Goal: Information Seeking & Learning: Learn about a topic

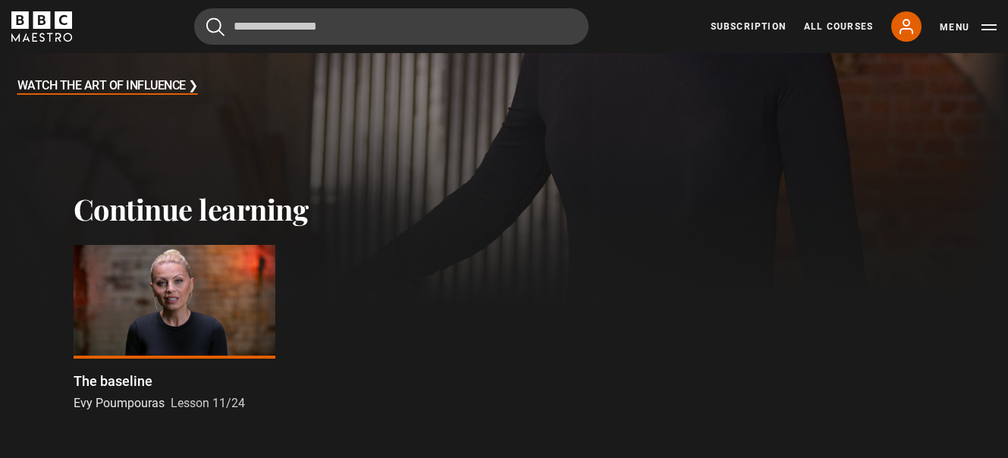
scroll to position [381, 0]
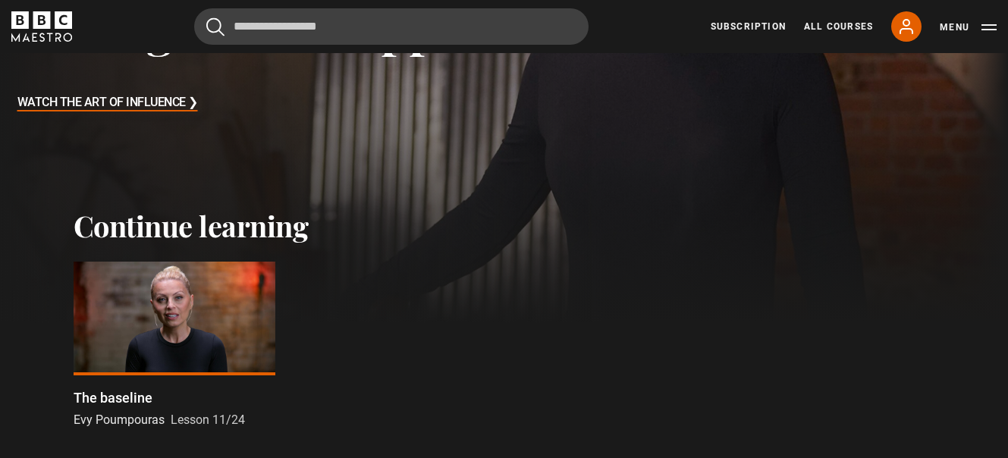
click at [195, 321] on div at bounding box center [175, 319] width 202 height 114
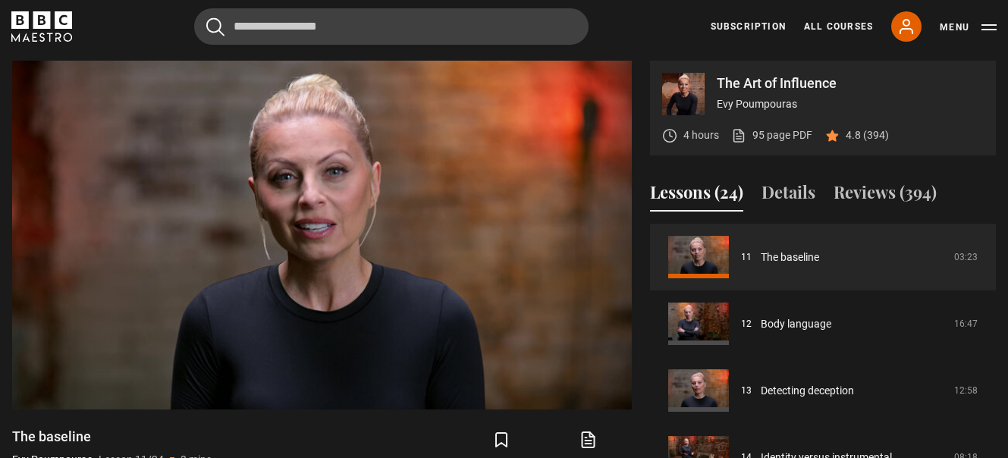
scroll to position [746, 0]
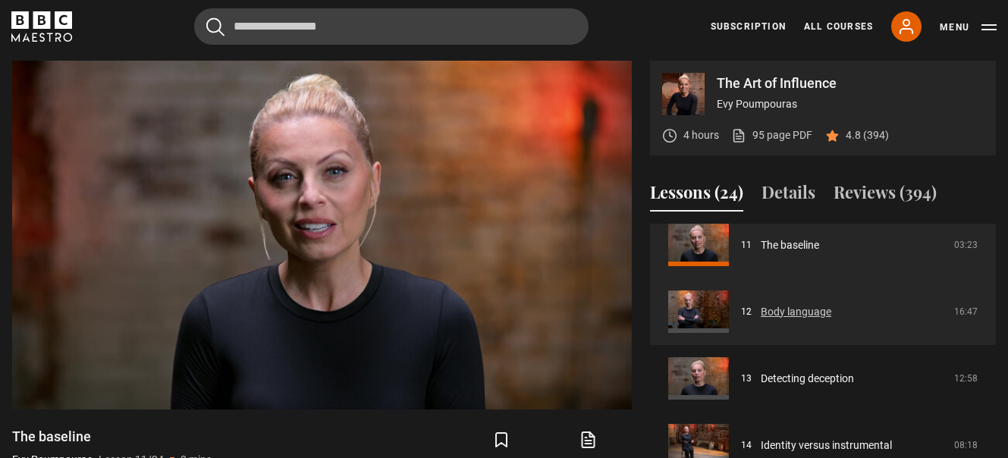
click at [761, 309] on link "Body language" at bounding box center [796, 312] width 71 height 16
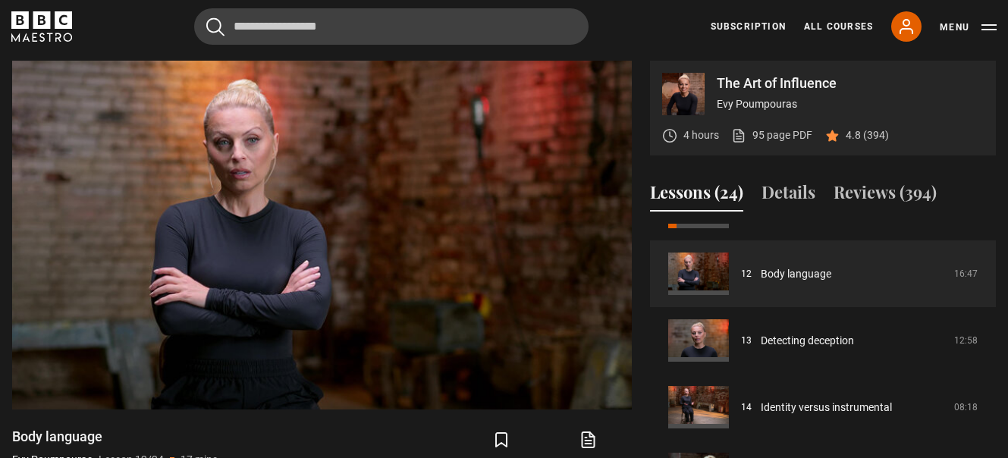
scroll to position [801, 0]
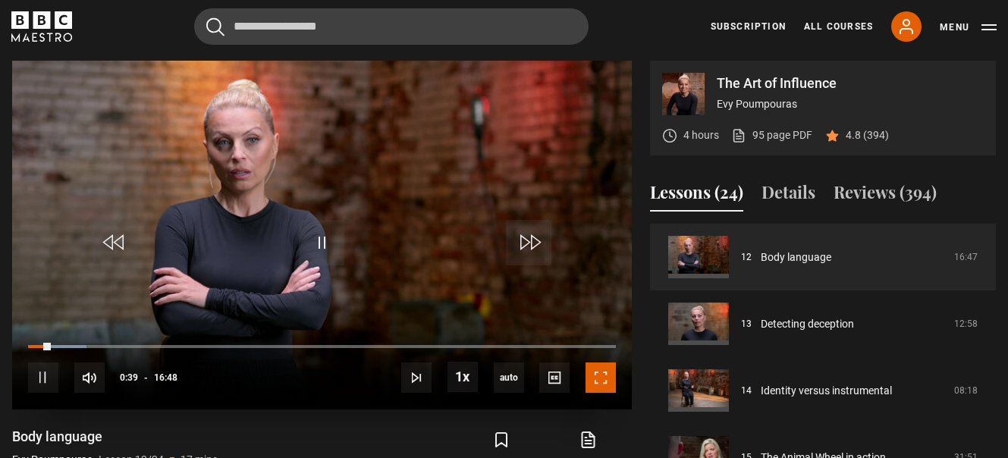
click at [594, 388] on span "Video Player" at bounding box center [600, 377] width 30 height 30
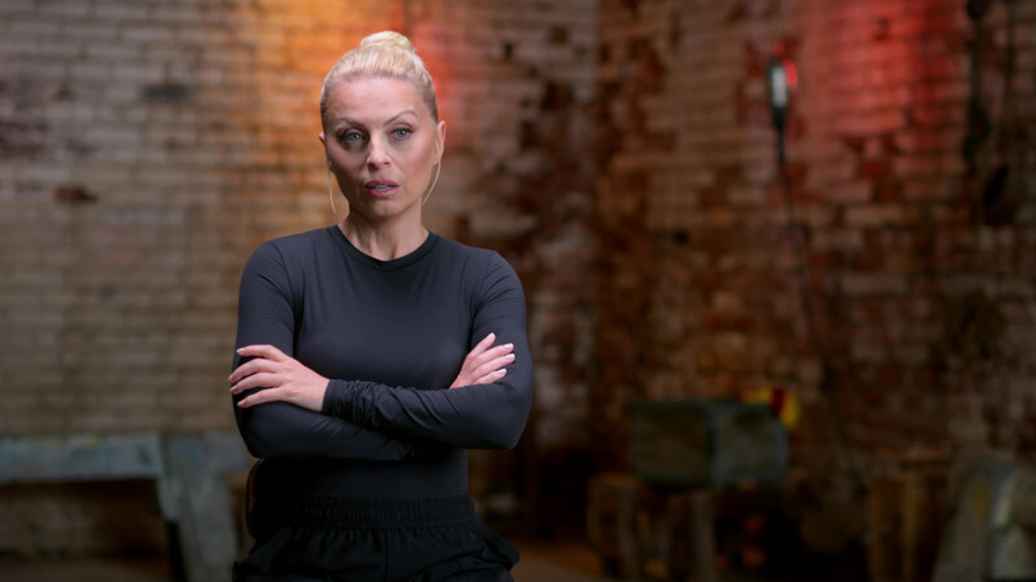
click at [872, 215] on video "Video Player" at bounding box center [518, 291] width 1036 height 582
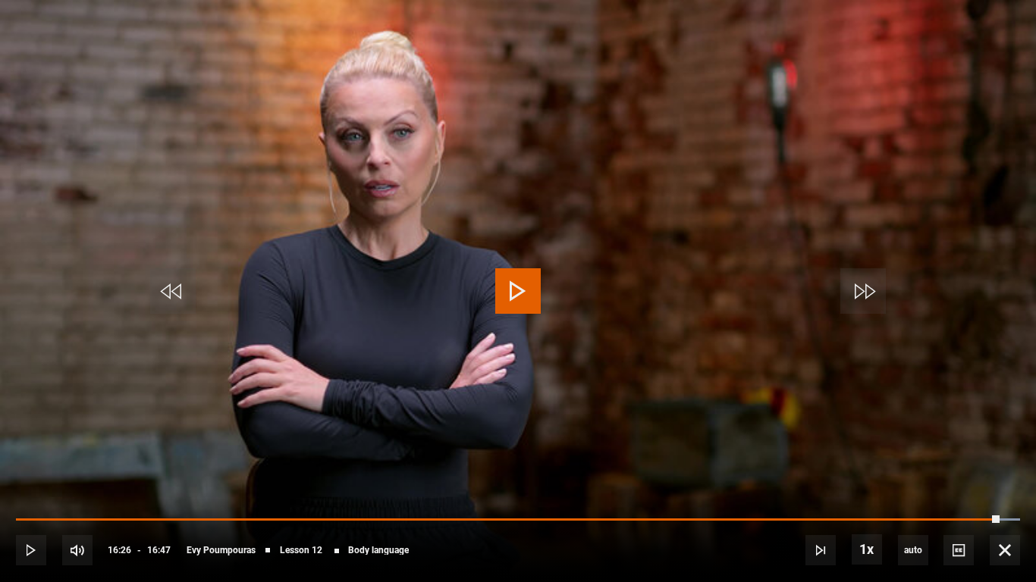
click at [971, 176] on video "Video Player" at bounding box center [518, 291] width 1036 height 582
click at [1004, 457] on span "Video Player" at bounding box center [1005, 550] width 30 height 30
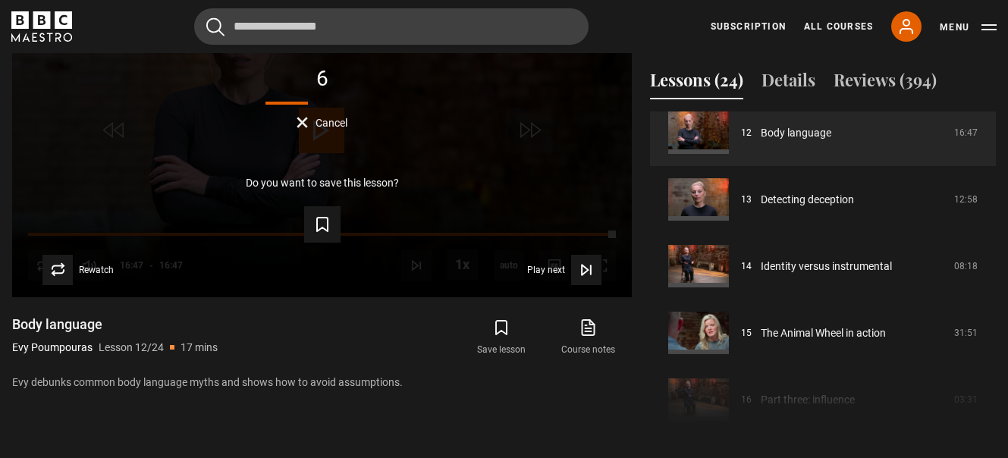
scroll to position [809, 0]
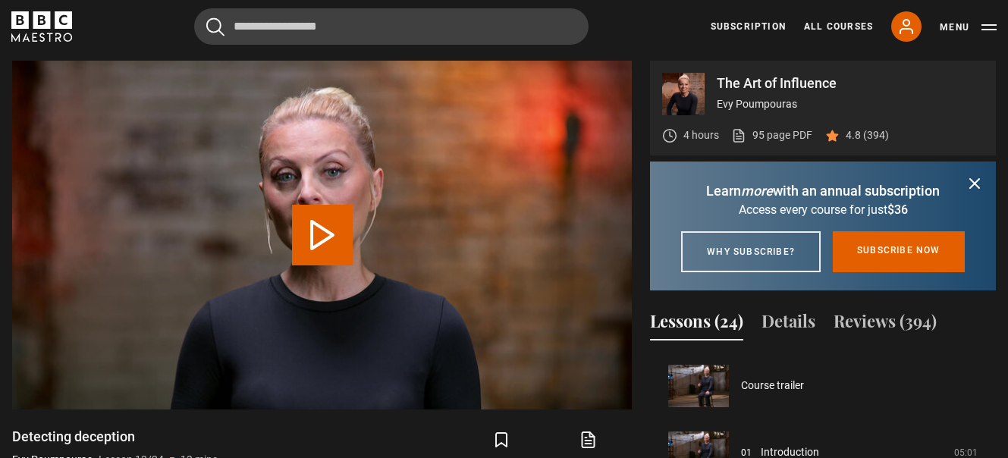
scroll to position [801, 0]
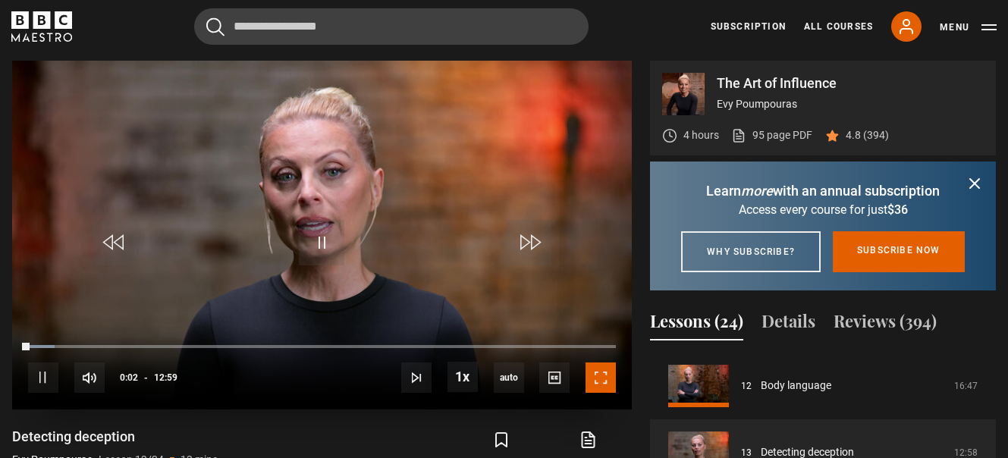
click at [607, 387] on span "Video Player" at bounding box center [600, 377] width 30 height 30
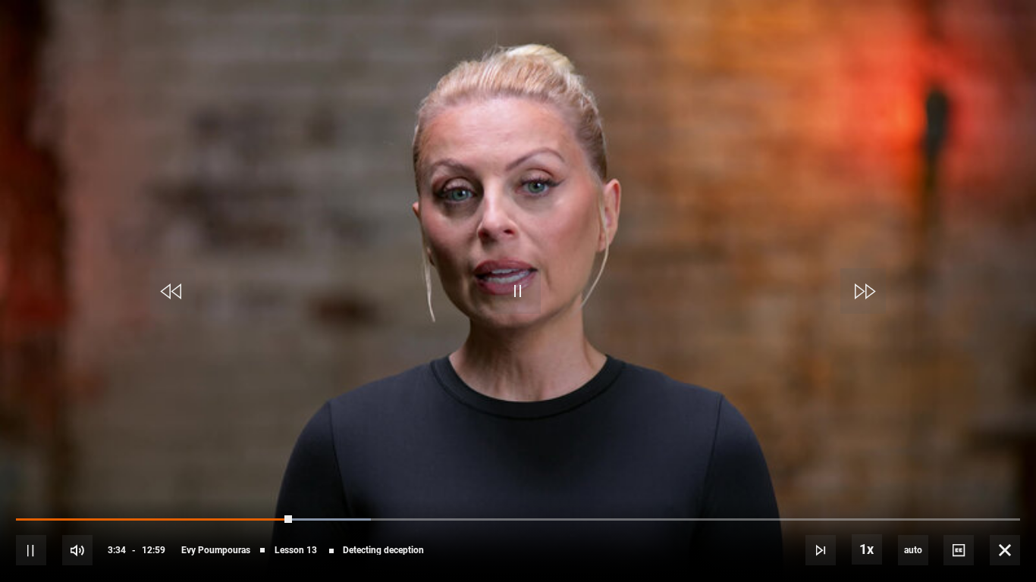
click at [194, 457] on div "10s Skip Back 10 seconds Pause 10s Skip Forward 10 seconds Loaded : 35.34% 02:1…" at bounding box center [518, 540] width 1036 height 84
click at [215, 457] on div "10s Skip Back 10 seconds Pause 10s Skip Forward 10 seconds Loaded : 35.98% 02:1…" at bounding box center [518, 540] width 1036 height 84
click at [253, 457] on div "10s Skip Back 10 seconds Pause 10s Skip Forward 10 seconds Loaded : 36.62% 03:2…" at bounding box center [518, 540] width 1036 height 84
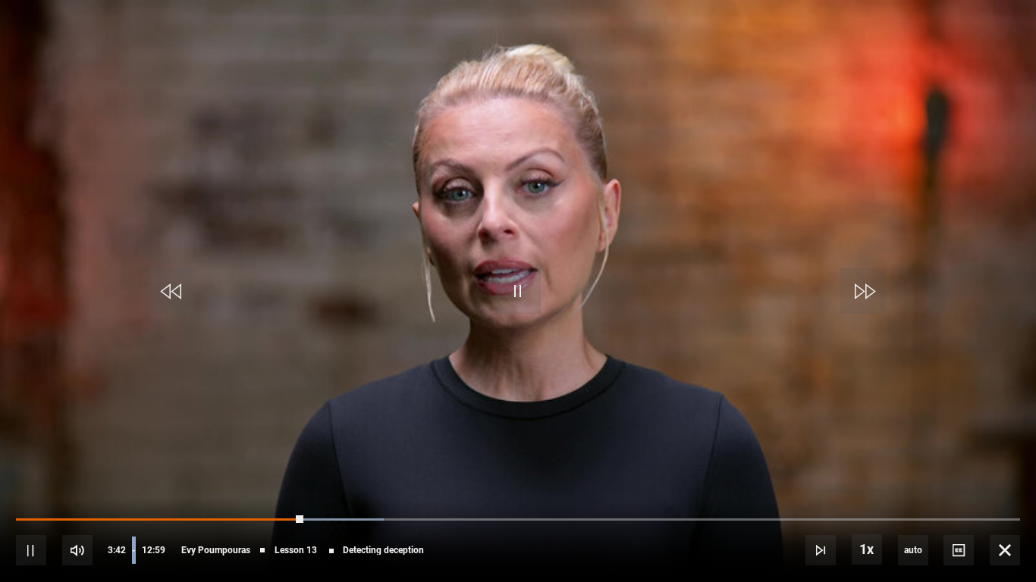
click at [253, 457] on div "10s Skip Back 10 seconds Pause 10s Skip Forward 10 seconds Loaded : 36.62% 03:2…" at bounding box center [518, 540] width 1036 height 84
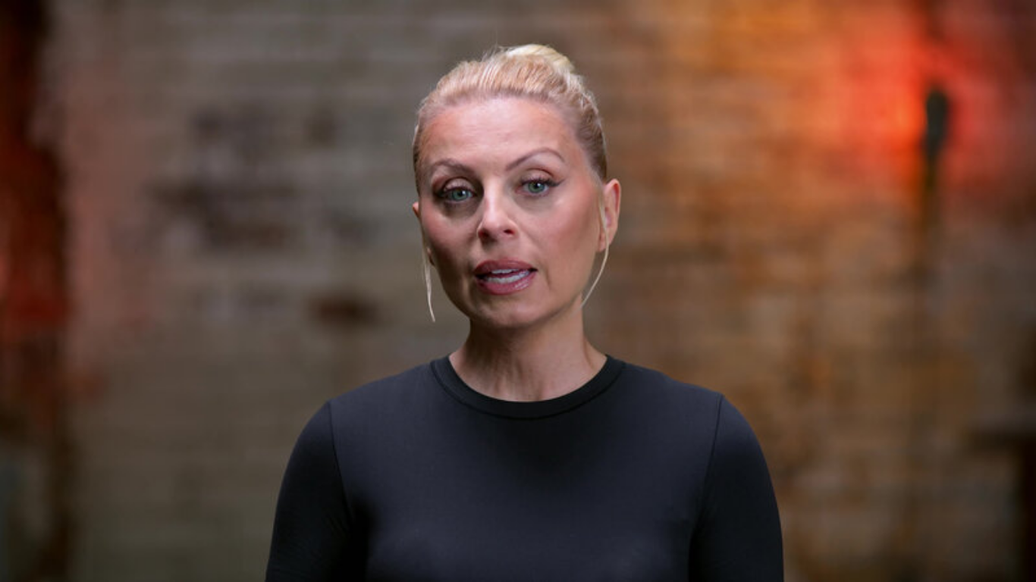
click at [253, 457] on video-js "Video Player is loading. Play Lesson Detecting deception 10s Skip Back 10 secon…" at bounding box center [518, 291] width 1036 height 582
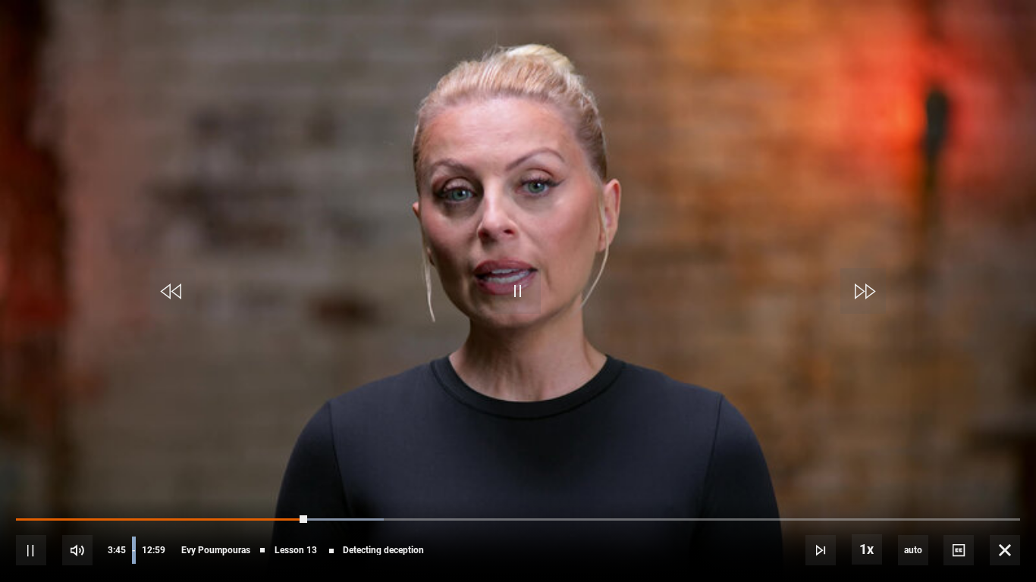
click at [253, 457] on div "10s Skip Back 10 seconds Pause 10s Skip Forward 10 seconds Loaded : 36.62% 03:2…" at bounding box center [518, 540] width 1036 height 84
drag, startPoint x: 315, startPoint y: 516, endPoint x: 305, endPoint y: 522, distance: 12.6
click at [305, 457] on div "10s Skip Back 10 seconds Play 10s Skip Forward 10 seconds Loaded : 0.00% 03:38 …" at bounding box center [518, 540] width 1036 height 84
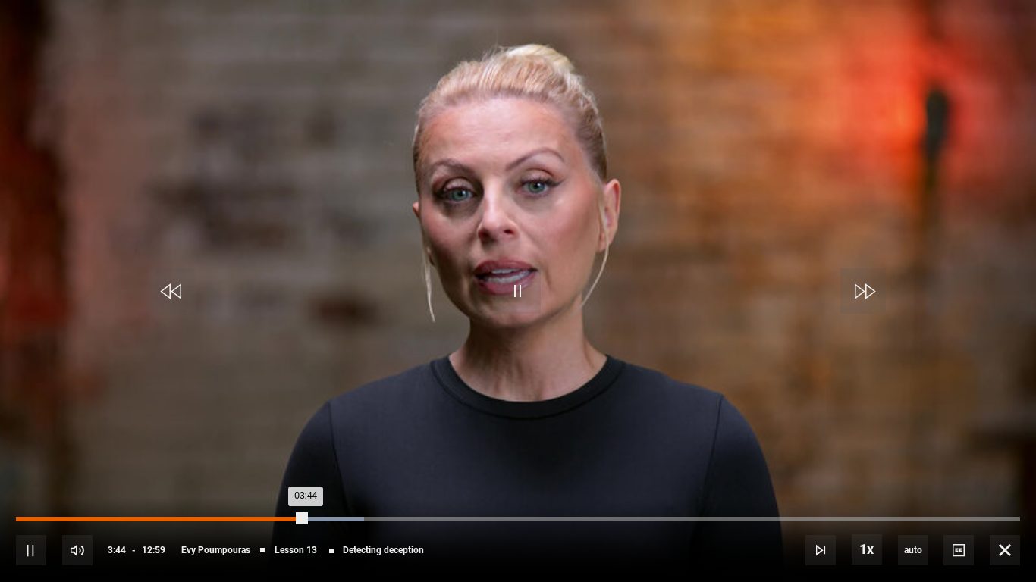
drag, startPoint x: 307, startPoint y: 522, endPoint x: 280, endPoint y: 519, distance: 27.6
click at [280, 457] on div "10s Skip Back 10 seconds Pause 10s Skip Forward 10 seconds Loaded : 34.69% 03:4…" at bounding box center [518, 540] width 1036 height 84
drag, startPoint x: 301, startPoint y: 518, endPoint x: 290, endPoint y: 521, distance: 11.8
click at [290, 457] on div "Loaded : 0.00% 03:30 03:41" at bounding box center [518, 519] width 1004 height 5
drag, startPoint x: 285, startPoint y: 518, endPoint x: 240, endPoint y: 518, distance: 45.5
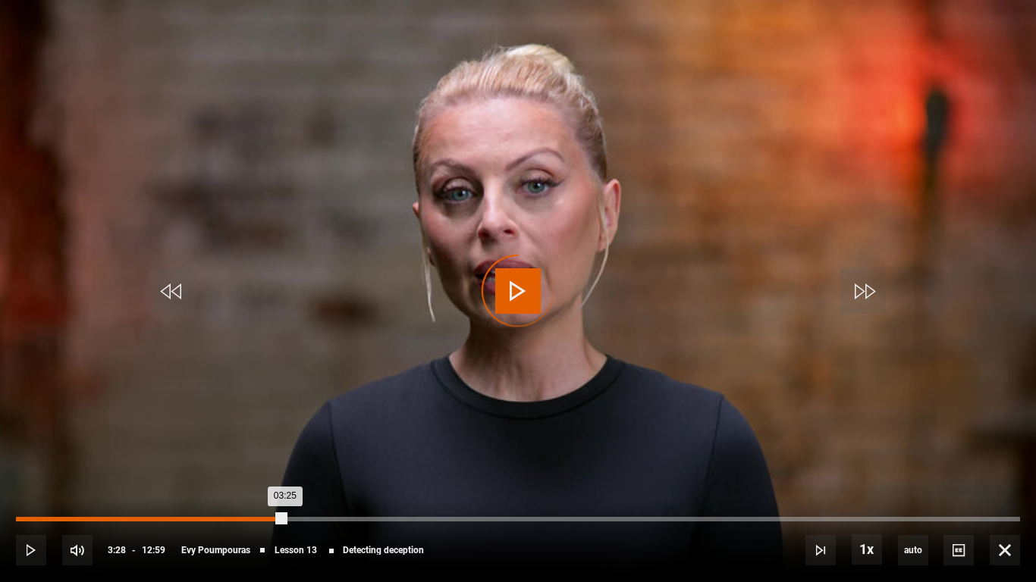
click at [240, 457] on div "Loaded : 0.00% 02:53 03:25" at bounding box center [518, 519] width 1004 height 5
click at [240, 457] on div "Loaded : 22.49% 02:53 02:53" at bounding box center [518, 519] width 1004 height 5
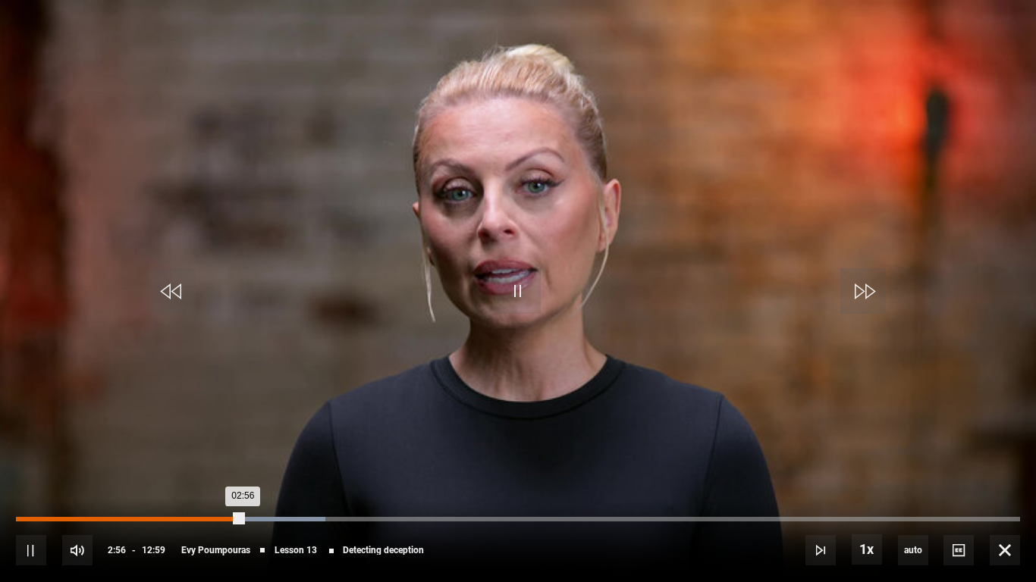
click at [214, 457] on div "Loaded : 30.84% 02:33 02:56" at bounding box center [518, 519] width 1004 height 5
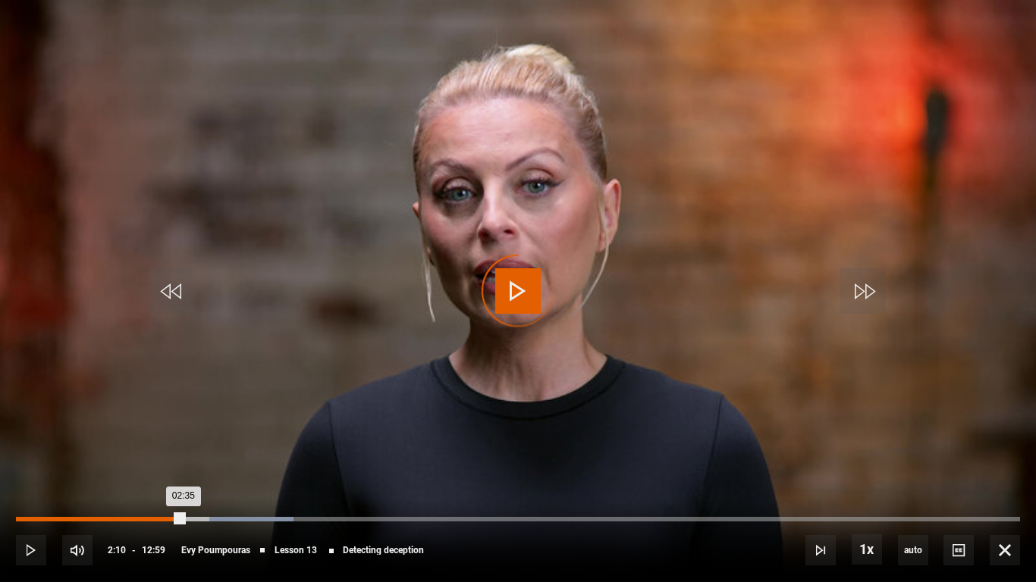
click at [184, 457] on div "Loaded : 27.63% 02:10 02:35" at bounding box center [518, 519] width 1004 height 5
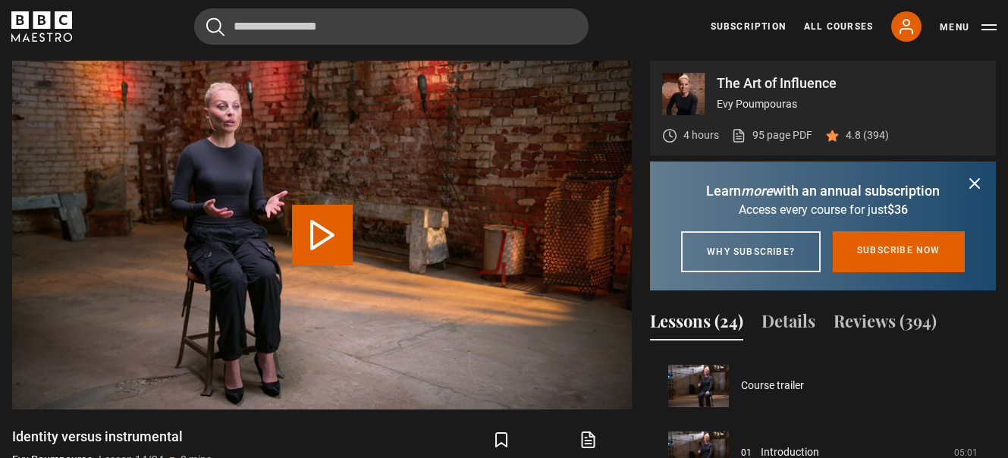
scroll to position [868, 0]
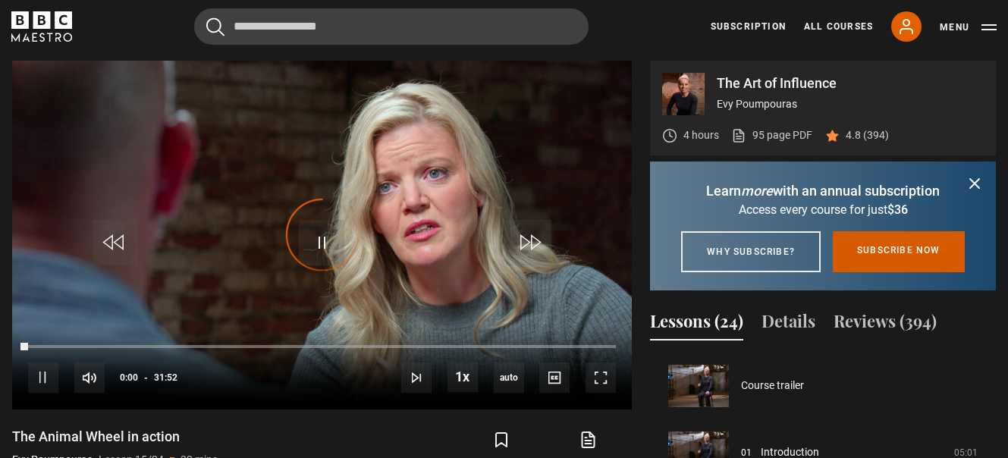
scroll to position [934, 0]
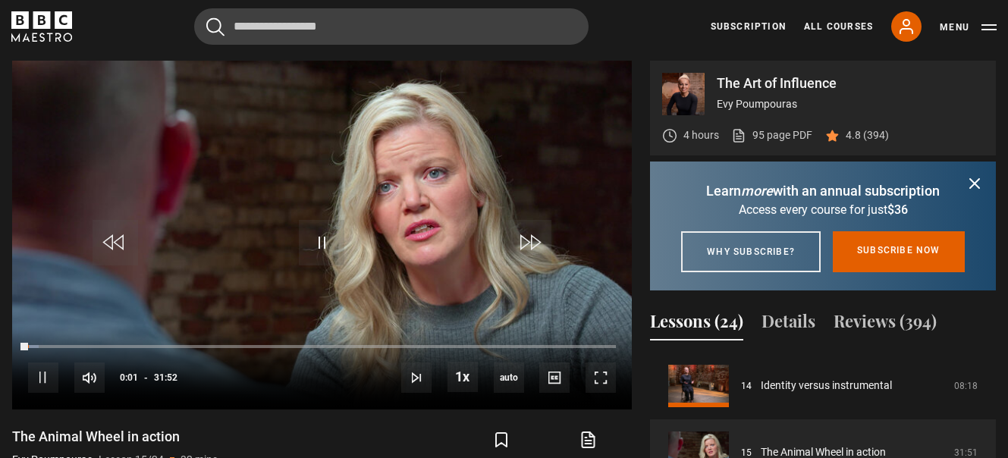
click at [974, 182] on icon "submit" at bounding box center [974, 183] width 9 height 9
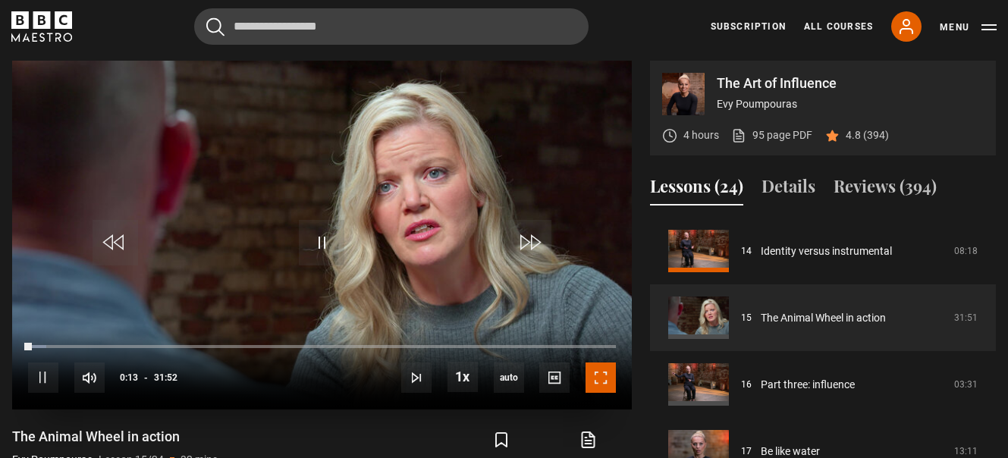
click at [614, 389] on span "Video Player" at bounding box center [600, 377] width 30 height 30
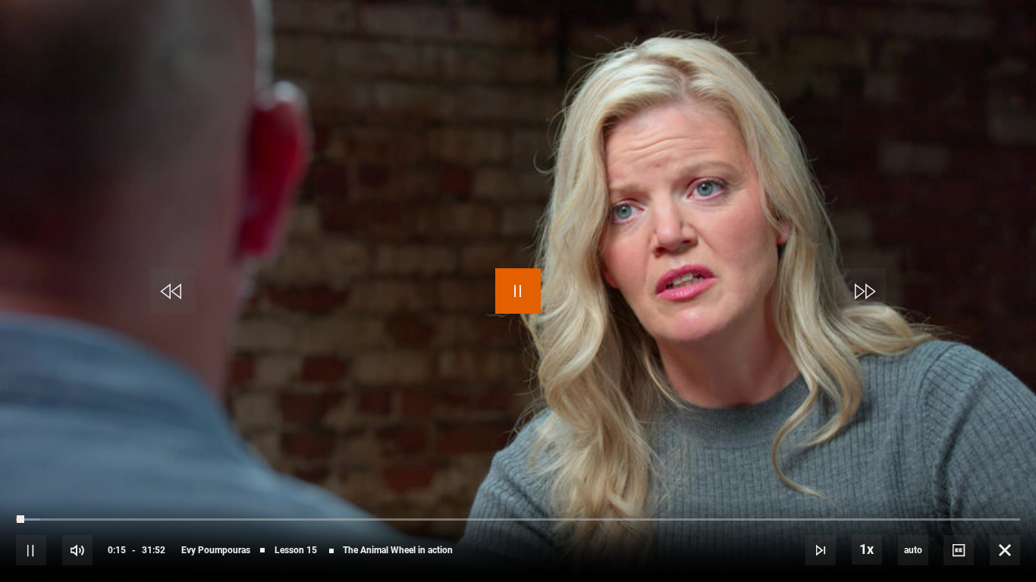
click at [519, 295] on span "Video Player" at bounding box center [518, 291] width 46 height 46
click at [513, 284] on span "Video Player" at bounding box center [518, 291] width 46 height 46
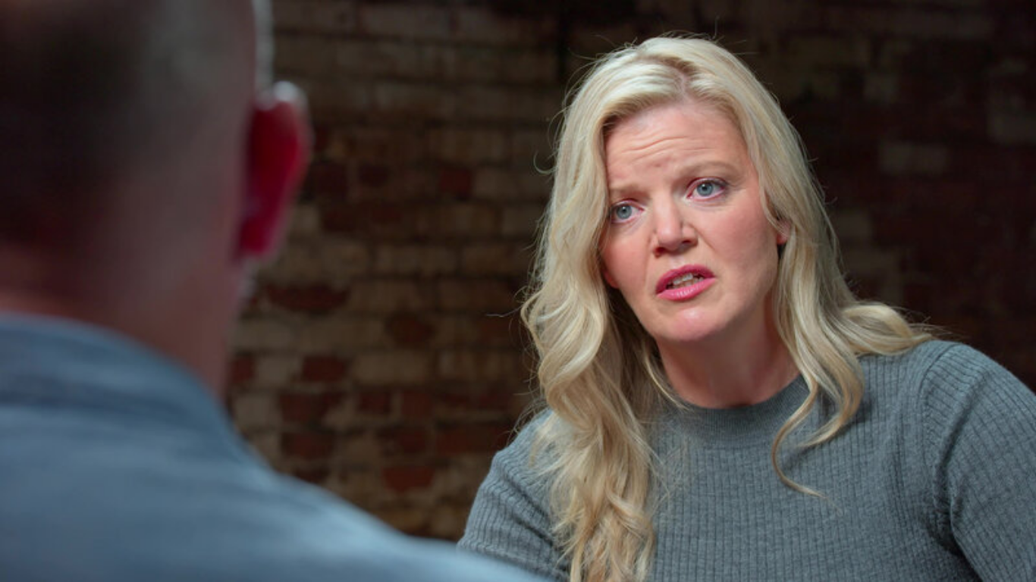
click at [750, 412] on video "Video Player" at bounding box center [518, 291] width 1036 height 582
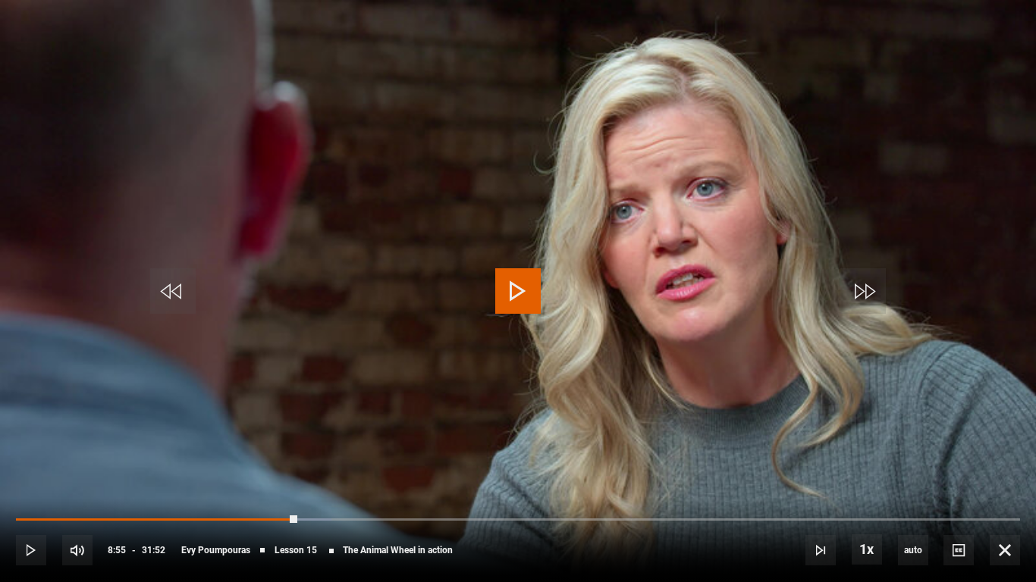
click at [726, 359] on video "Video Player" at bounding box center [518, 291] width 1036 height 582
click at [506, 293] on span "Video Player" at bounding box center [518, 291] width 46 height 46
click at [522, 289] on span "Video Player" at bounding box center [518, 291] width 46 height 46
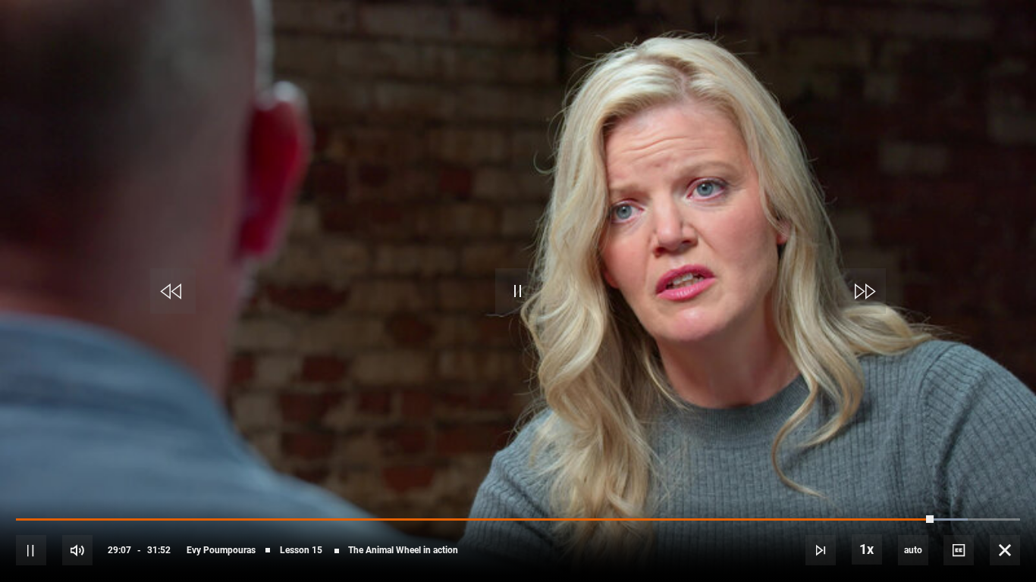
click at [418, 312] on video "Video Player" at bounding box center [518, 291] width 1036 height 582
click at [1006, 457] on span "Video Player" at bounding box center [1005, 550] width 30 height 30
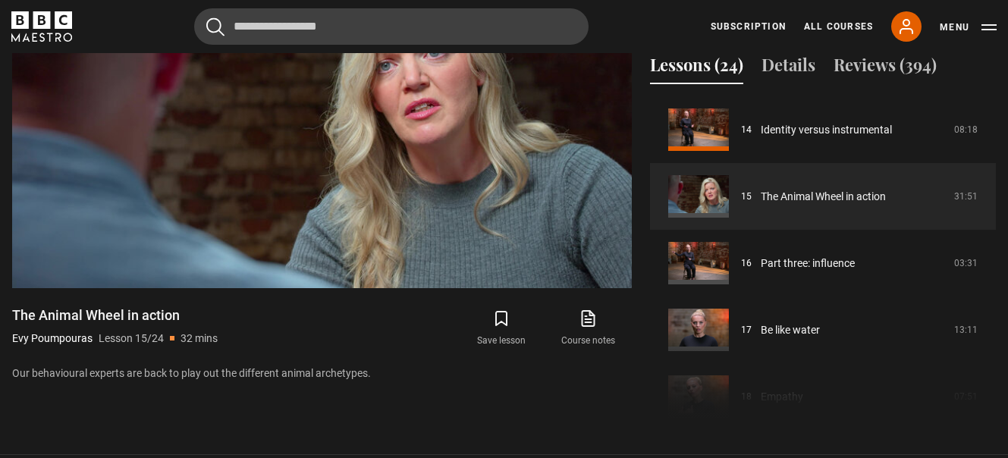
scroll to position [780, 0]
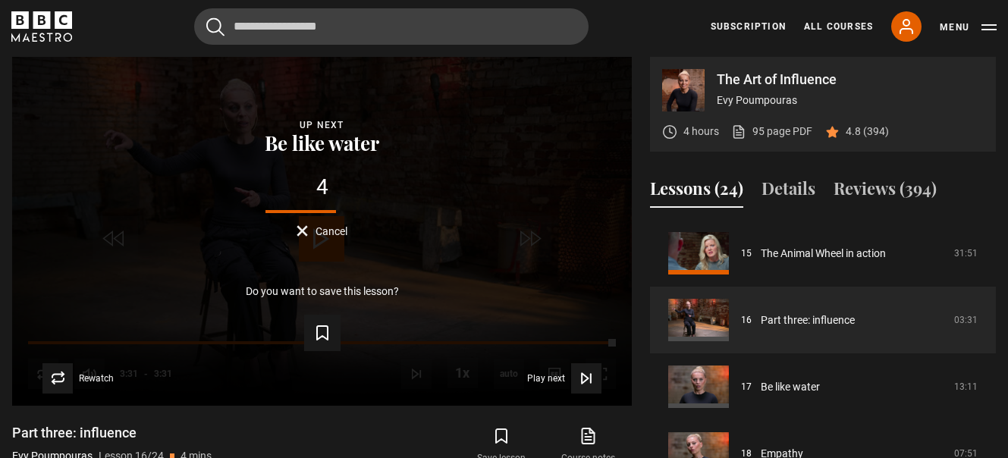
scroll to position [620, 0]
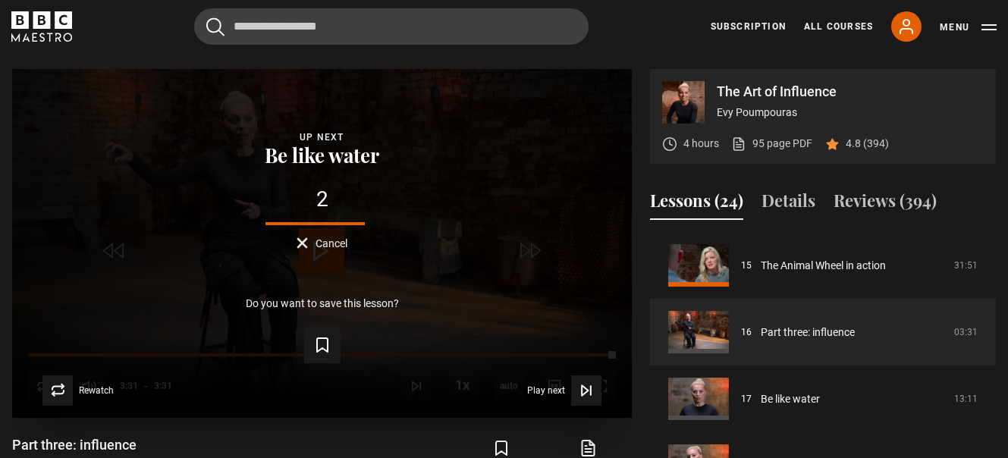
click at [344, 242] on span "Cancel" at bounding box center [331, 243] width 32 height 11
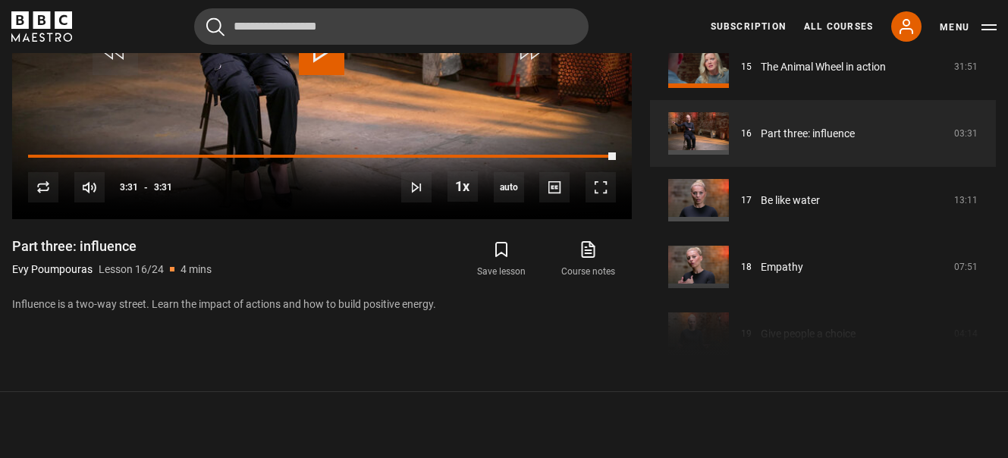
scroll to position [832, 0]
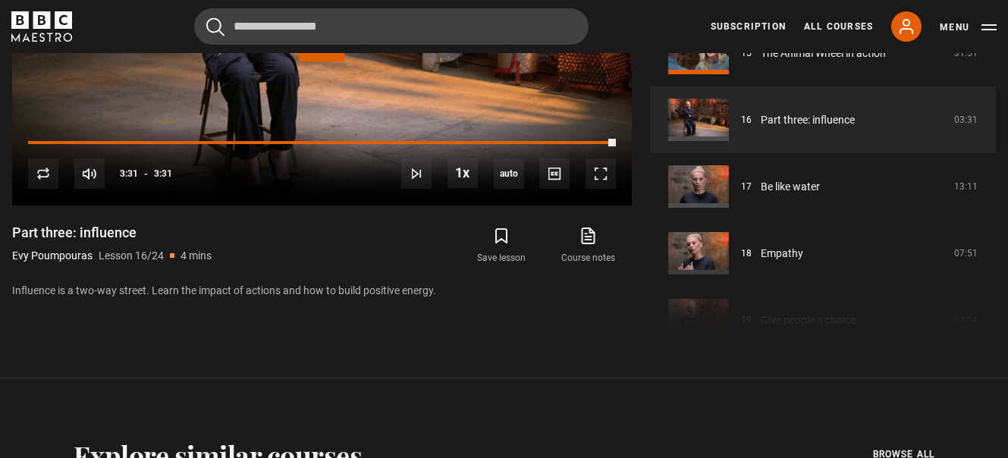
drag, startPoint x: 990, startPoint y: 265, endPoint x: 986, endPoint y: 309, distance: 44.9
click at [986, 309] on div "Course trailer 01 Introduction 05:01 02 Part one: understanding you 02:30 03 Se…" at bounding box center [823, 184] width 346 height 328
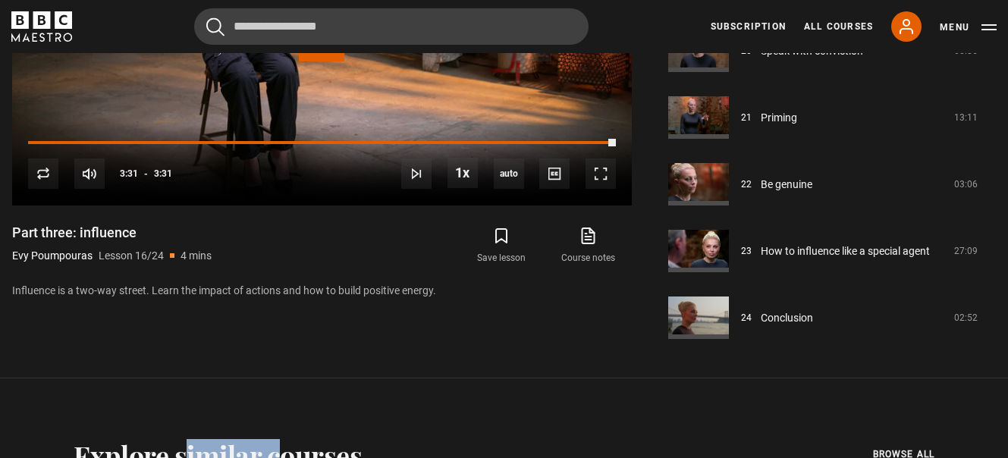
scroll to position [1341, 0]
